Goal: Information Seeking & Learning: Learn about a topic

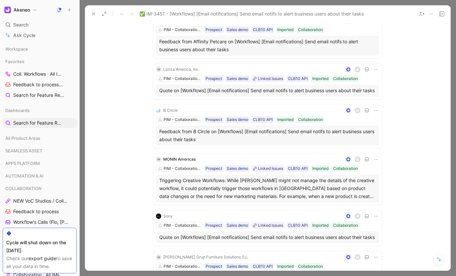
scroll to position [91, 0]
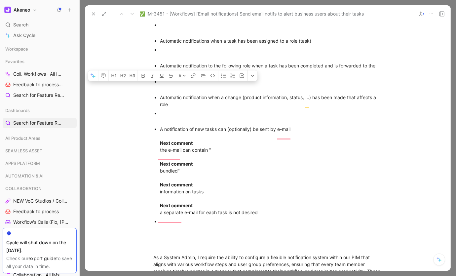
drag, startPoint x: 234, startPoint y: 98, endPoint x: 157, endPoint y: 86, distance: 77.6
click at [157, 86] on ul "Automatic notifications when a task has been assigned to a role (task) Automati…" at bounding box center [268, 127] width 254 height 212
copy div "Automatic notification to the following role when a task has been completed and…"
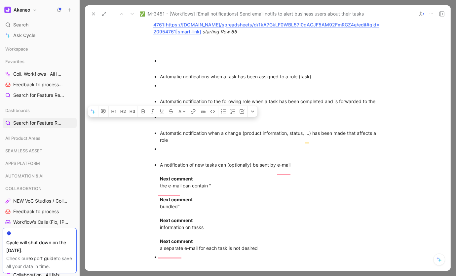
click at [160, 80] on div "Automatic notifications when a task has been assigned to a role (task)" at bounding box center [271, 76] width 222 height 7
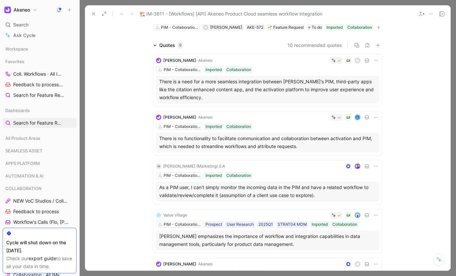
scroll to position [49, 0]
